Goal: Check status

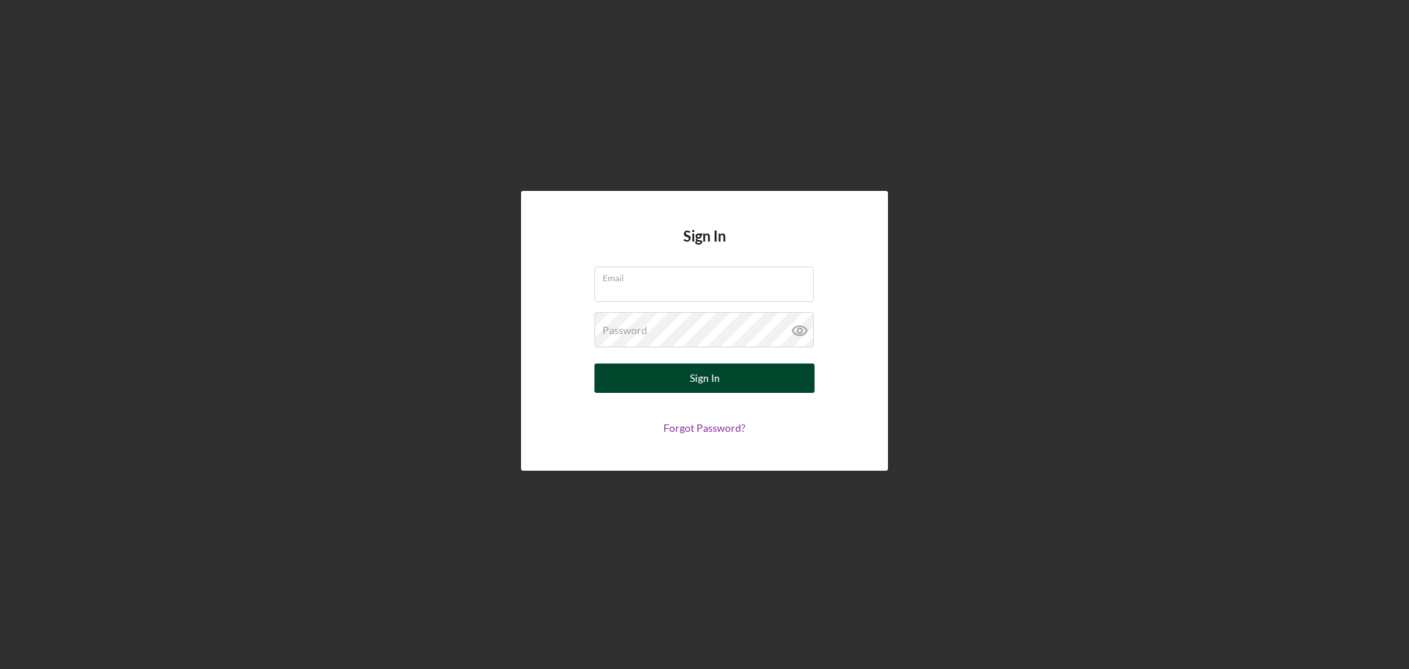
type input "[EMAIL_ADDRESS][DOMAIN_NAME]"
click at [712, 377] on div "Sign In" at bounding box center [705, 377] width 30 height 29
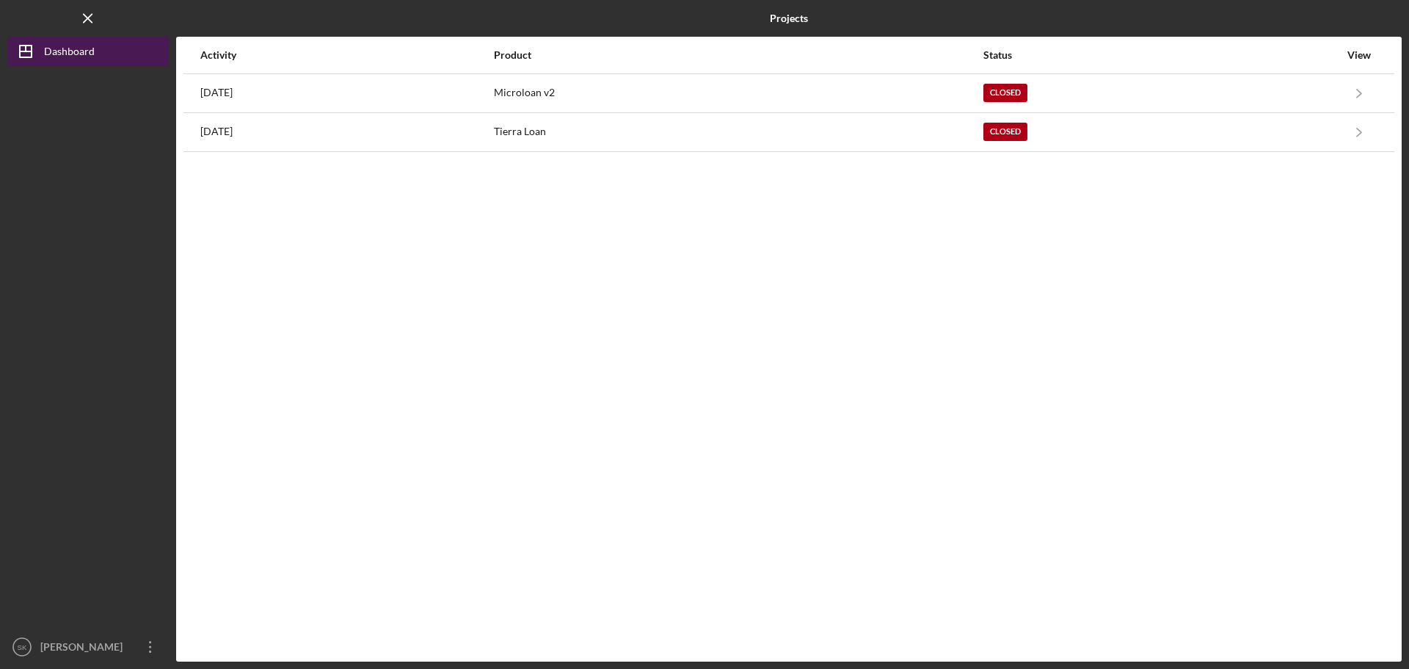
click at [67, 46] on div "Dashboard" at bounding box center [69, 53] width 51 height 33
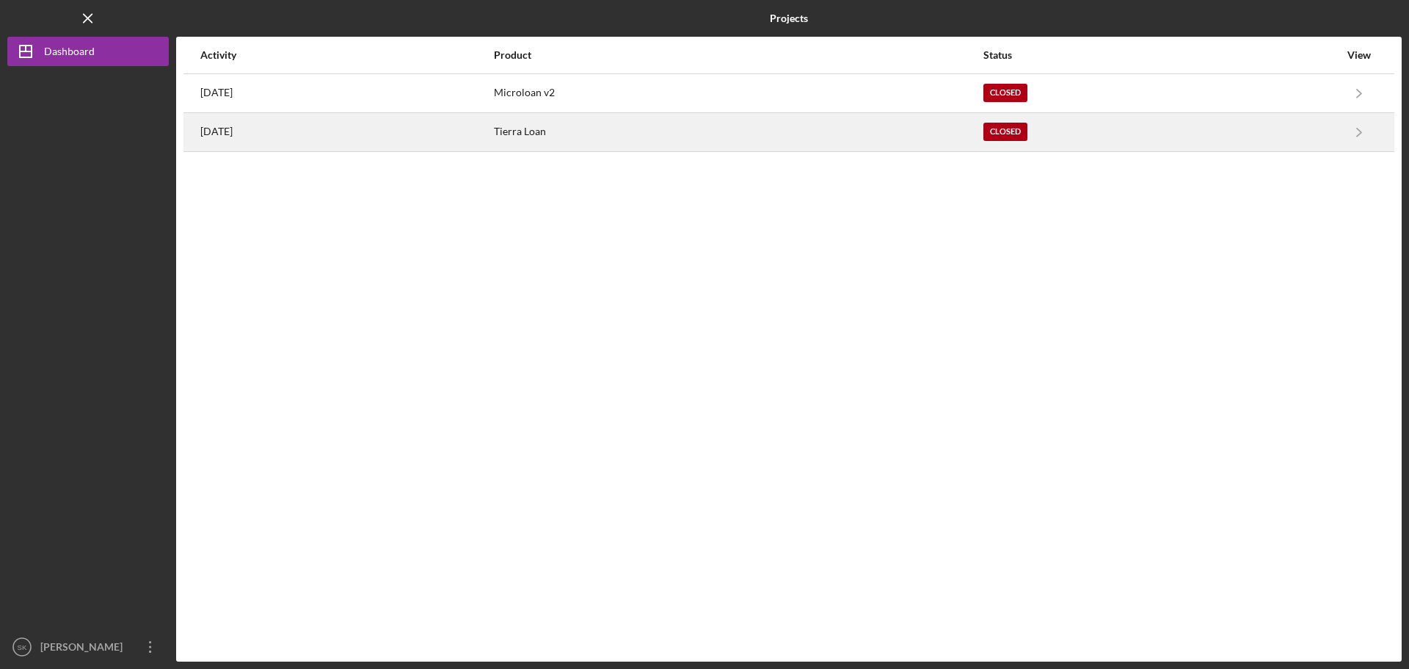
click at [1028, 134] on div "Closed" at bounding box center [1006, 132] width 44 height 18
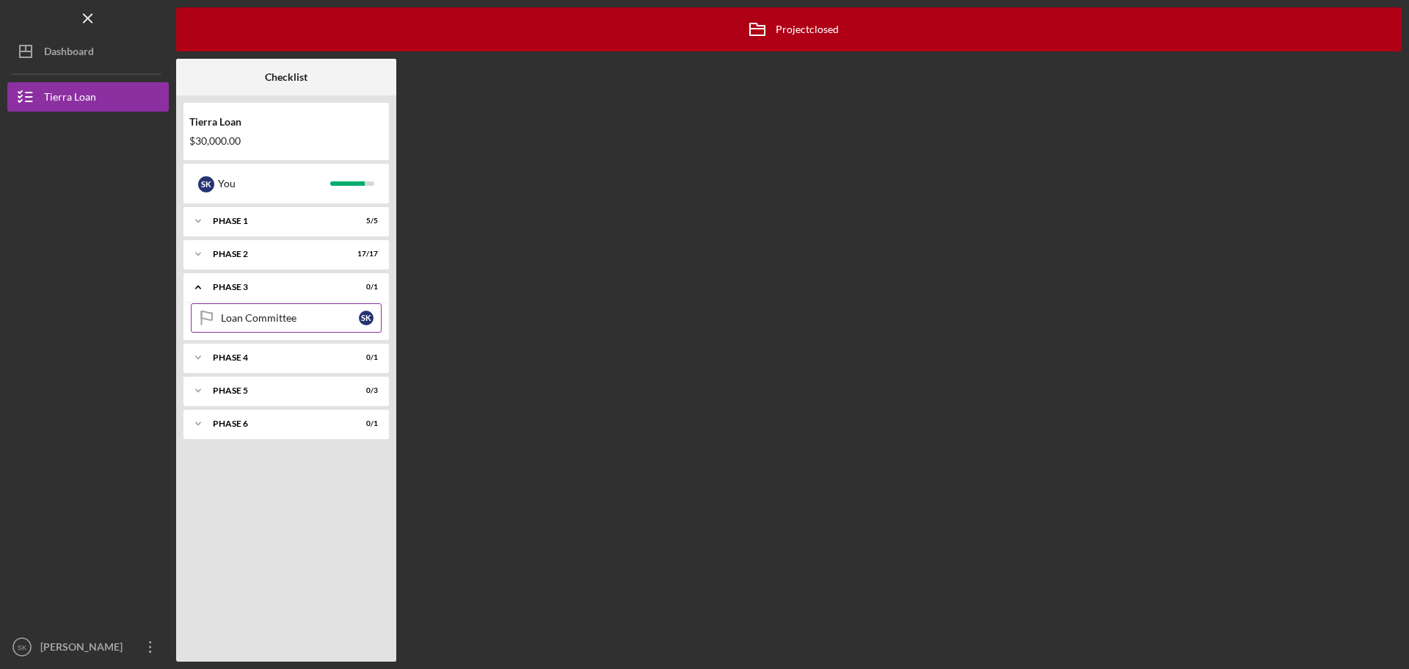
click at [249, 319] on div "Loan Committee" at bounding box center [290, 318] width 138 height 12
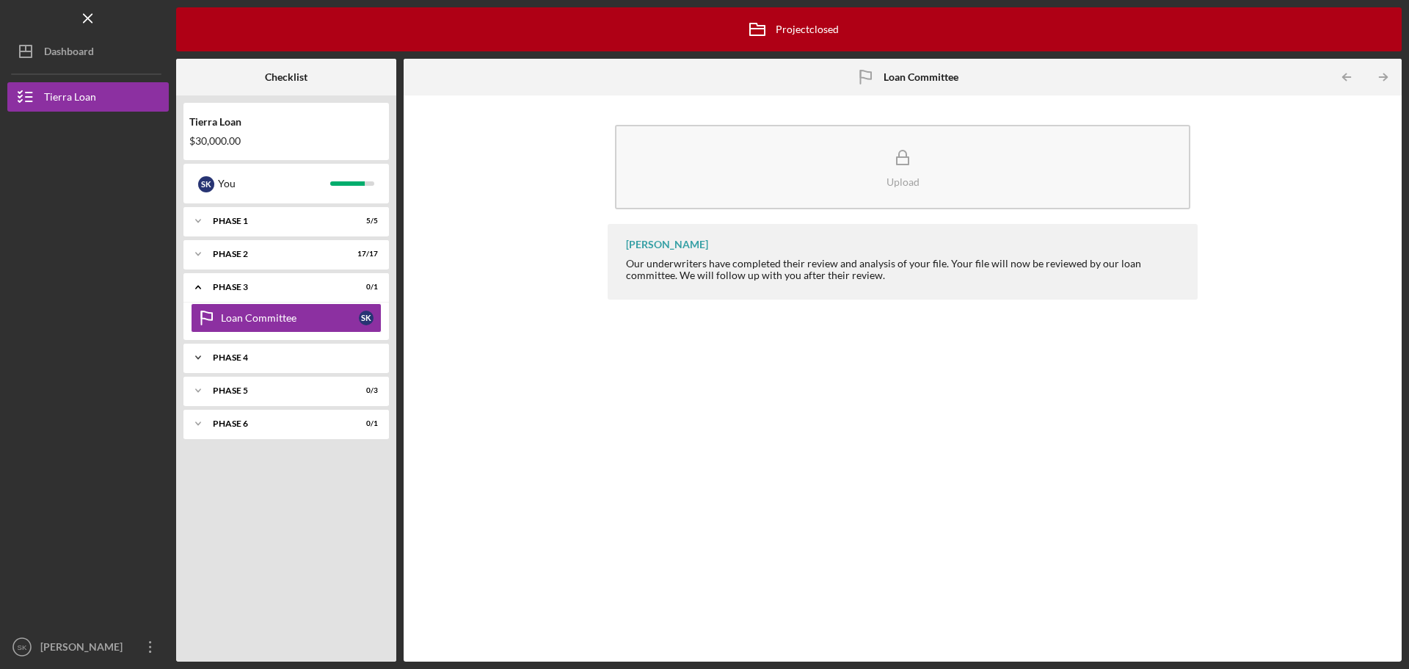
click at [221, 355] on div "Phase 4" at bounding box center [292, 357] width 158 height 9
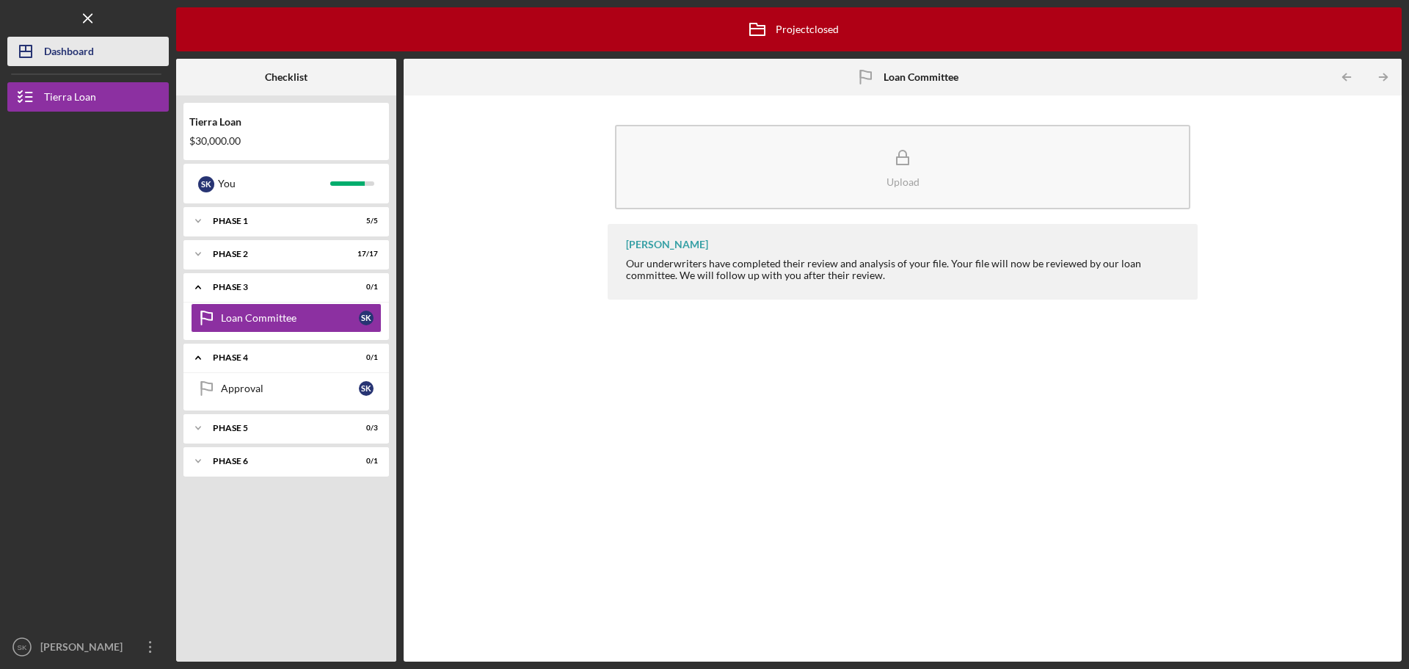
click at [67, 51] on div "Dashboard" at bounding box center [69, 53] width 50 height 33
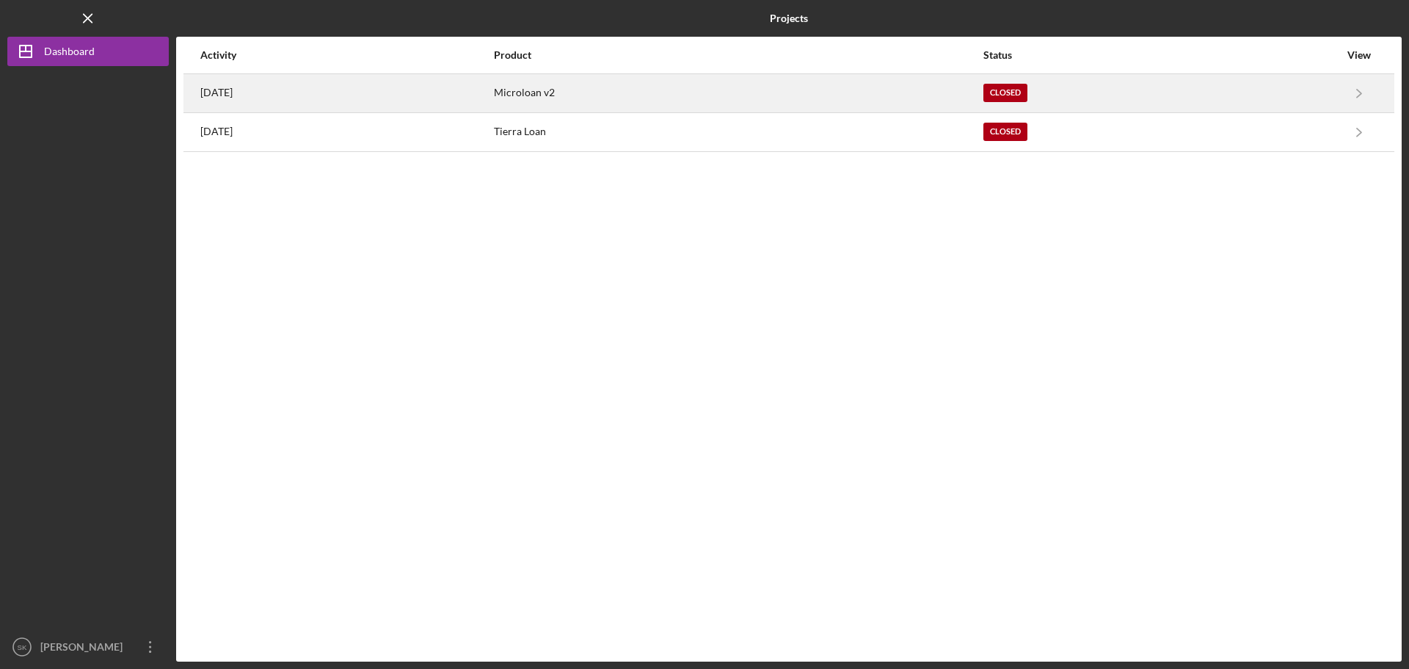
click at [711, 93] on div "Microloan v2" at bounding box center [738, 93] width 488 height 37
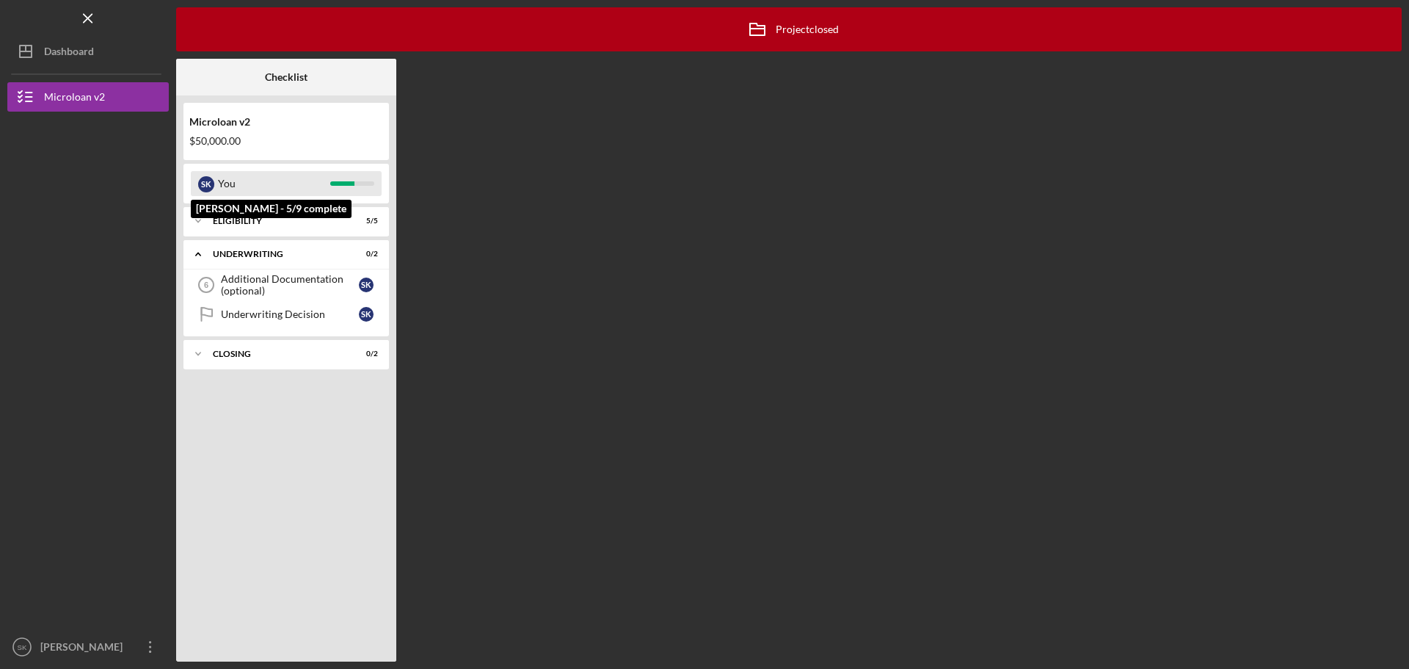
click at [236, 184] on div "You" at bounding box center [274, 183] width 112 height 25
click at [220, 221] on div "Eligibility" at bounding box center [292, 221] width 158 height 9
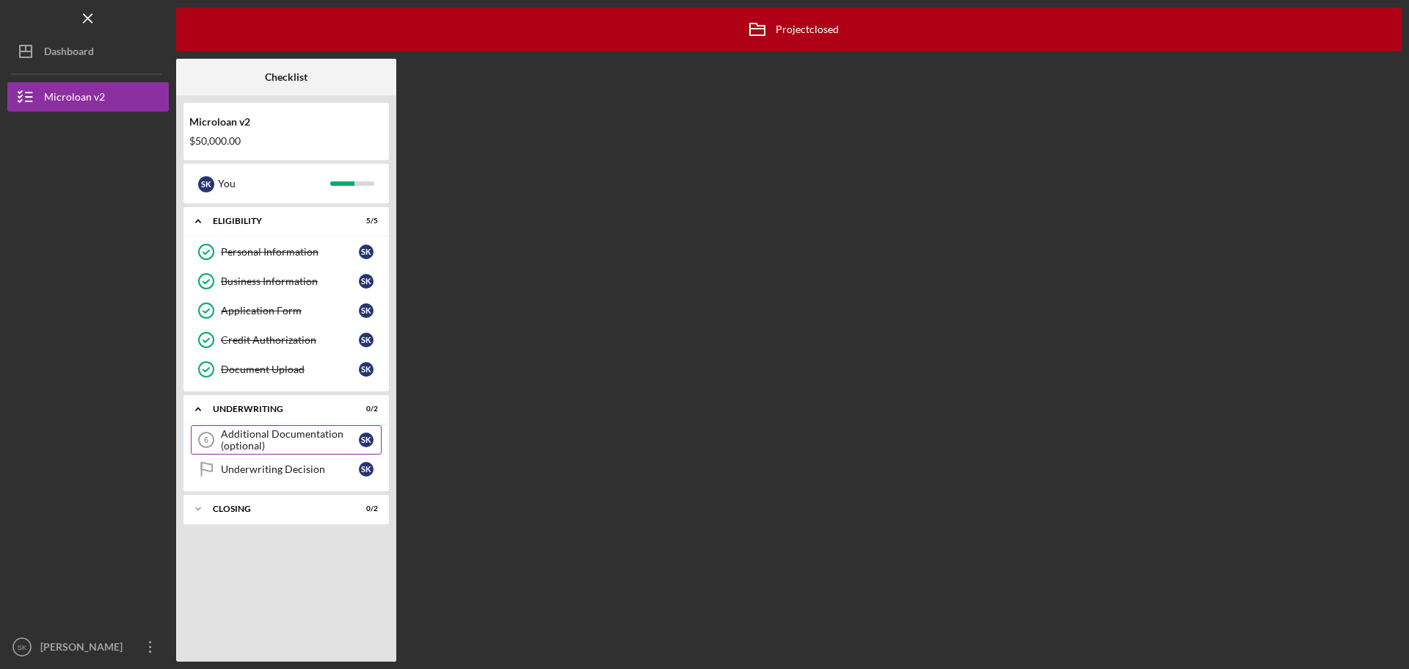
click at [262, 431] on div "Additional Documentation (optional)" at bounding box center [290, 439] width 138 height 23
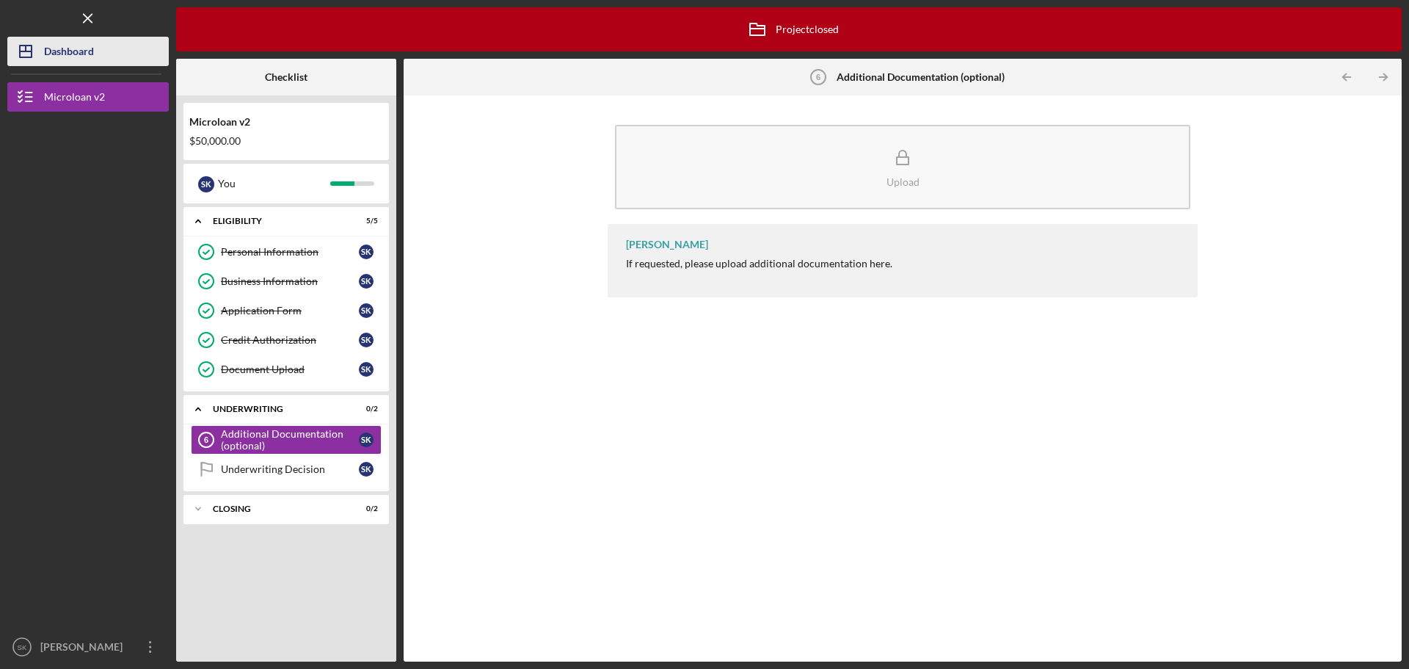
click at [79, 54] on div "Dashboard" at bounding box center [69, 53] width 50 height 33
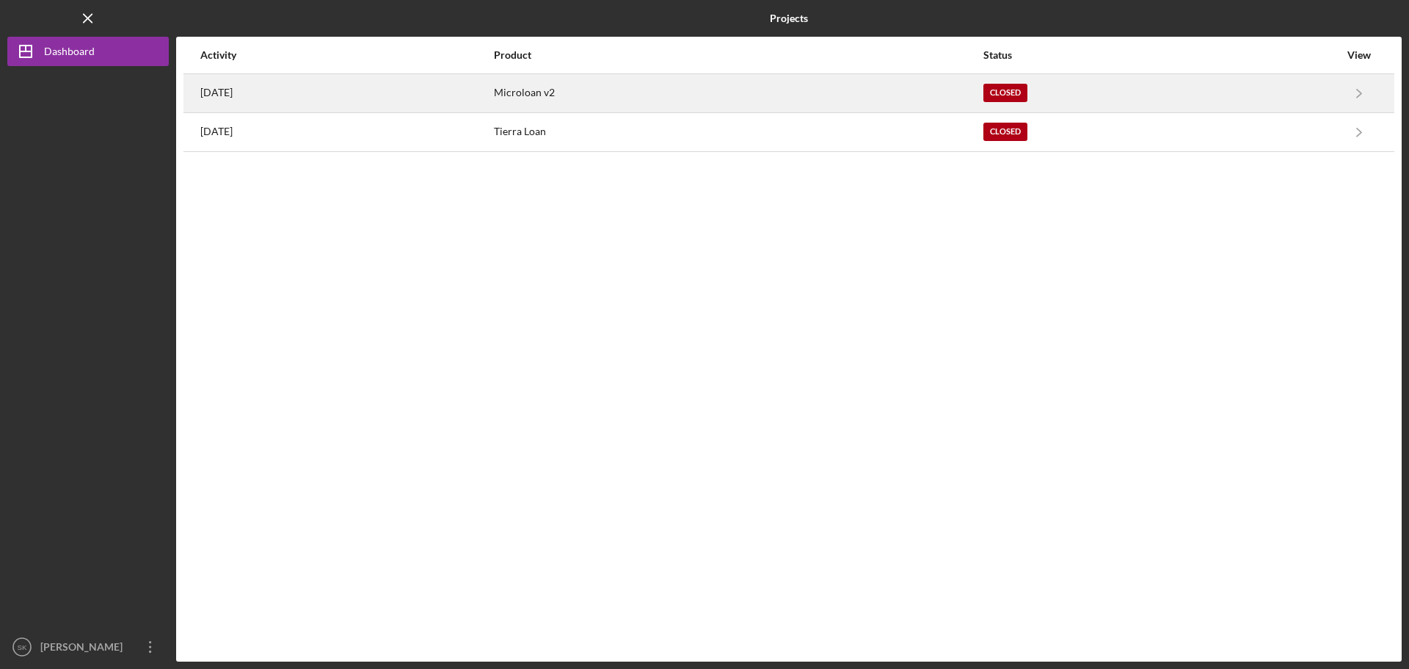
drag, startPoint x: 716, startPoint y: 92, endPoint x: 642, endPoint y: 98, distance: 75.0
click at [642, 98] on tr "[DATE] Microloan v2 Closed Icon/Navigate Microloan v2 Icon/Navigate" at bounding box center [789, 92] width 1211 height 39
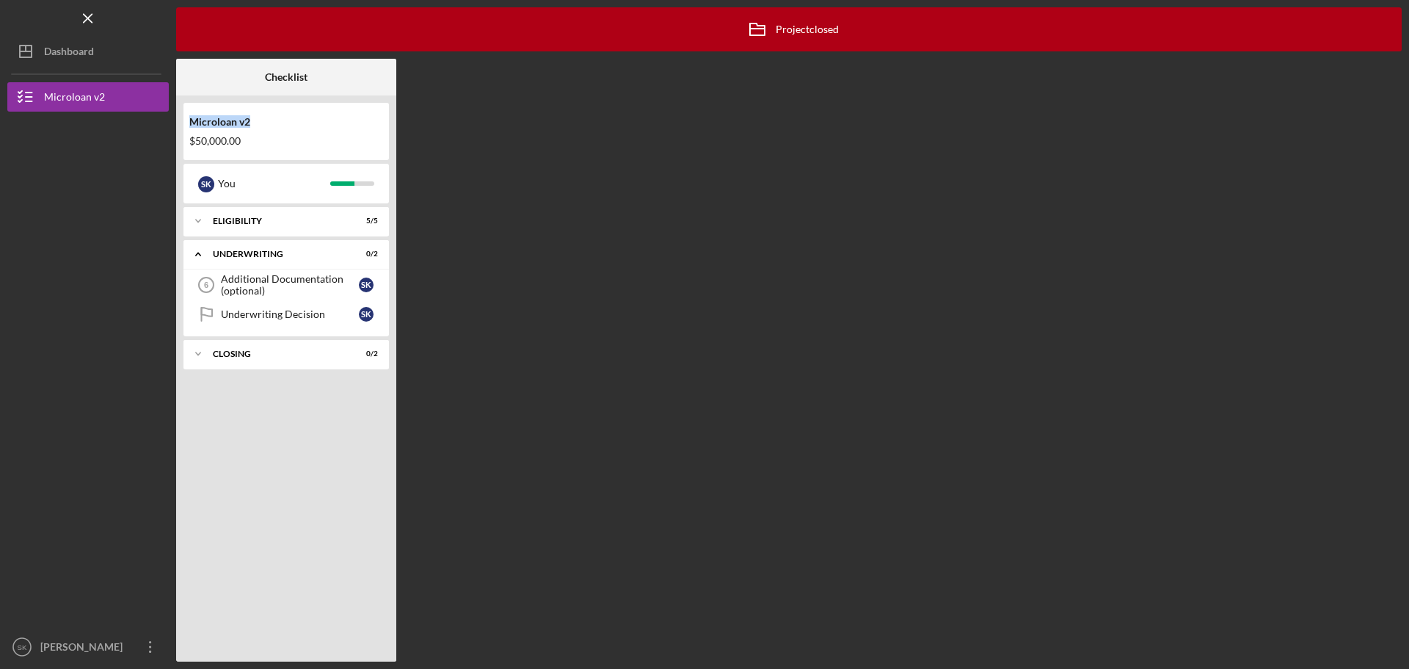
drag, startPoint x: 255, startPoint y: 126, endPoint x: 187, endPoint y: 129, distance: 67.6
click at [187, 129] on div "Microloan v2 $50,000.00" at bounding box center [287, 131] width 206 height 43
